Goal: Complete application form

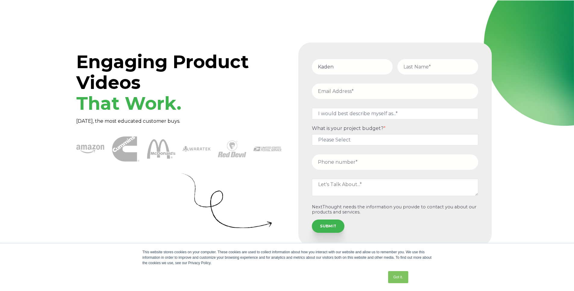
type input "kaden"
type input "[PERSON_NAME]"
type input "[EMAIL_ADDRESS][DOMAIN_NAME]"
type input "18135768588"
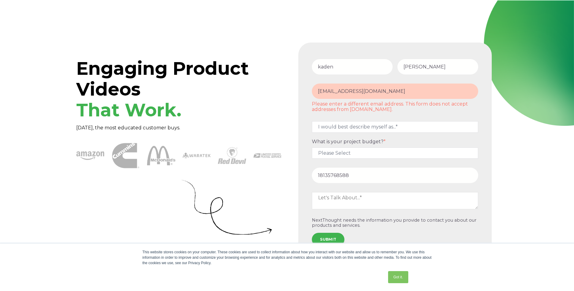
click at [408, 93] on input "[EMAIL_ADDRESS][DOMAIN_NAME]" at bounding box center [395, 90] width 166 height 15
click at [460, 120] on fieldset "I would best describe myself as...* Other I am an executive or owner of a compa…" at bounding box center [394, 128] width 171 height 20
click at [464, 97] on input "[EMAIL_ADDRESS][DOMAIN_NAME]" at bounding box center [395, 90] width 166 height 15
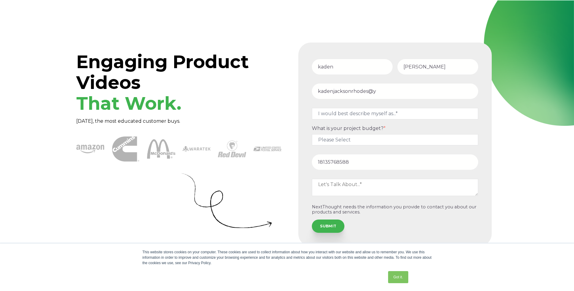
type input "kadenjacksonrhodes@yo"
